Goal: Task Accomplishment & Management: Use online tool/utility

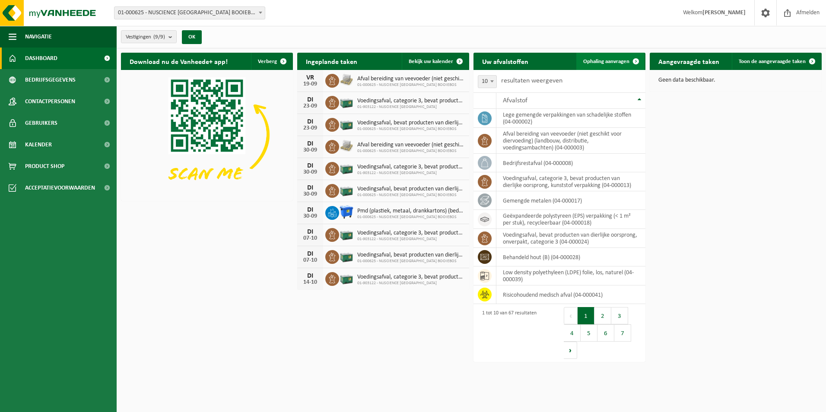
click at [611, 63] on span "Ophaling aanvragen" at bounding box center [606, 62] width 46 height 6
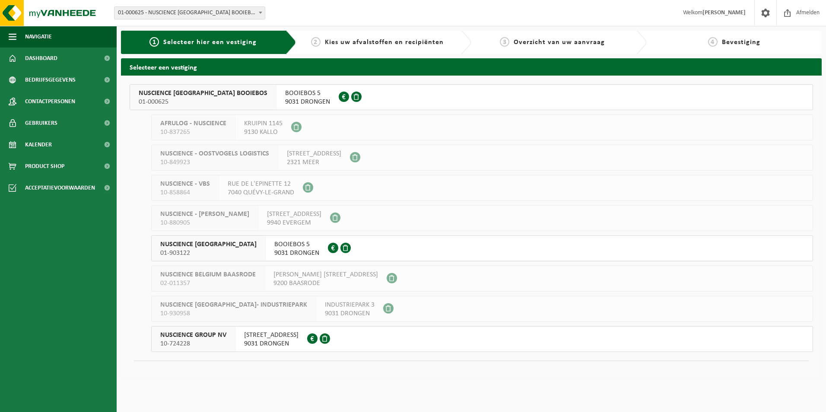
click at [285, 93] on span "BOOIEBOS 5" at bounding box center [307, 93] width 45 height 9
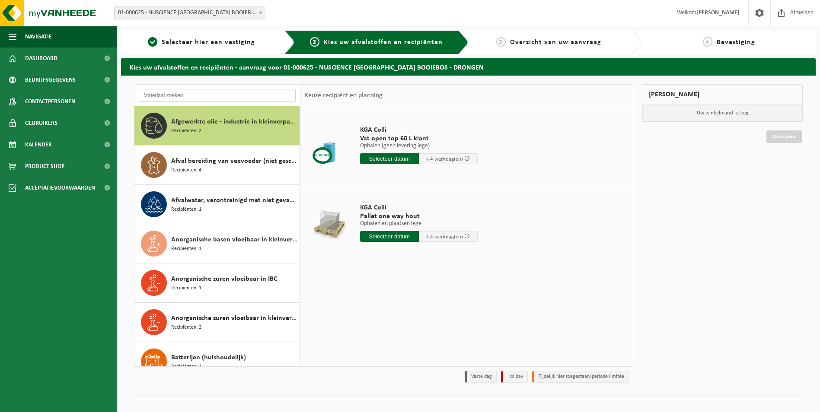
click at [180, 92] on input "text" at bounding box center [217, 95] width 157 height 13
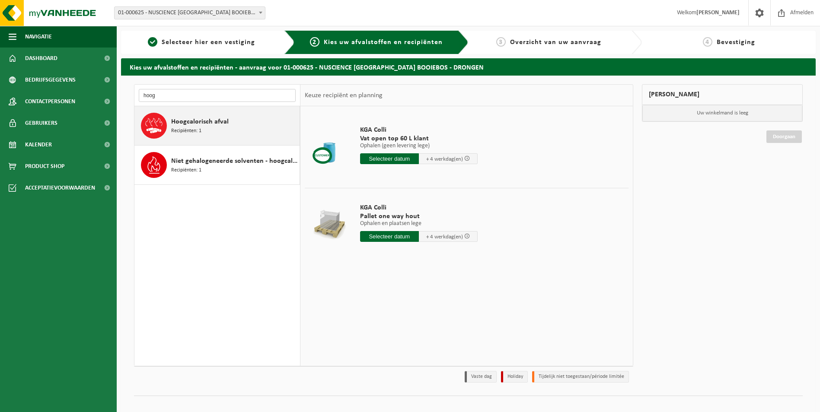
type input "hoog"
click at [202, 126] on span "Hoogcalorisch afval" at bounding box center [199, 122] width 57 height 10
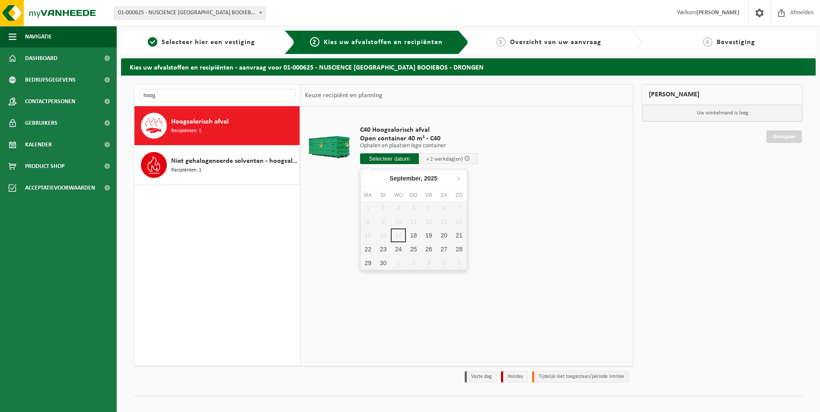
click at [392, 161] on input "text" at bounding box center [389, 158] width 59 height 11
click at [417, 240] on div "18" at bounding box center [413, 236] width 15 height 14
type input "Van 2025-09-18"
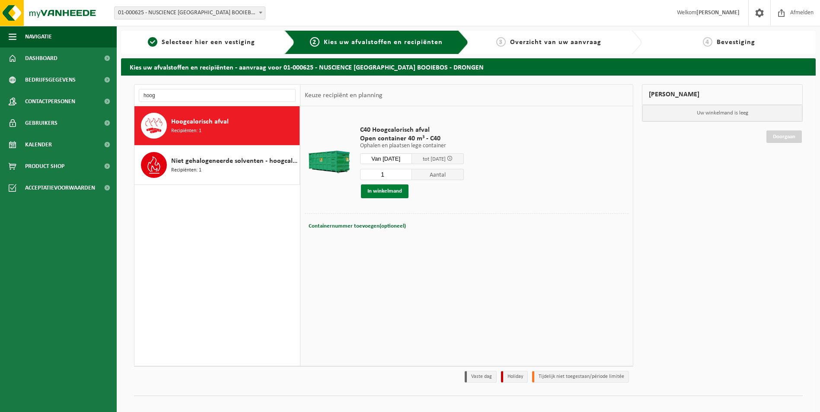
click at [386, 191] on button "In winkelmand" at bounding box center [385, 192] width 48 height 14
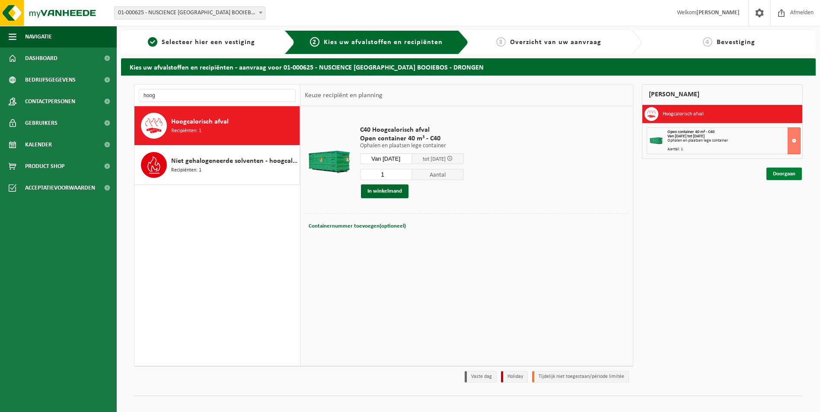
click at [783, 172] on link "Doorgaan" at bounding box center [783, 174] width 35 height 13
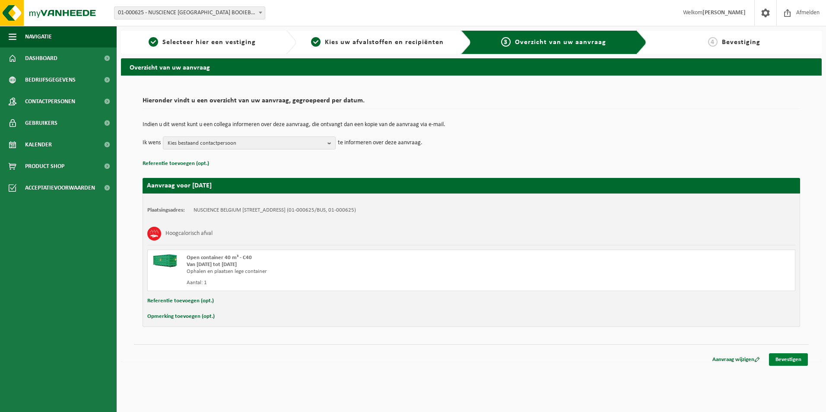
click at [794, 363] on link "Bevestigen" at bounding box center [788, 359] width 39 height 13
